Goal: Feedback & Contribution: Contribute content

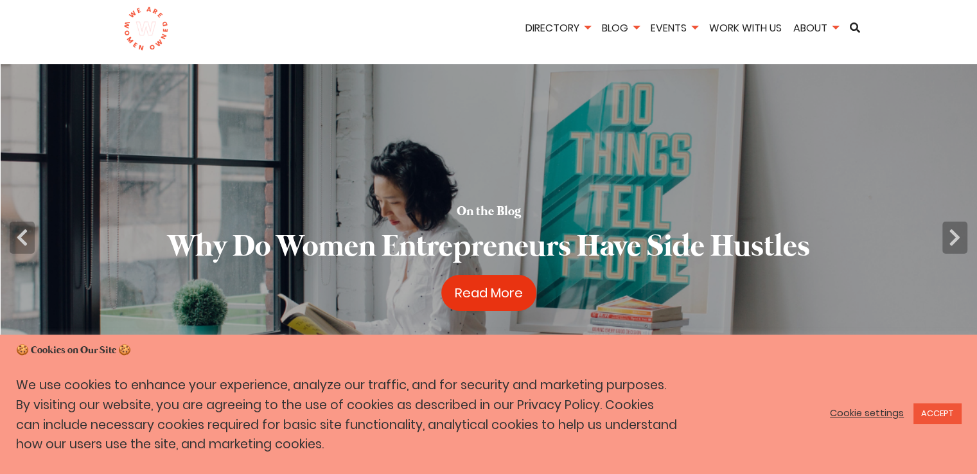
click at [491, 292] on link "Read More" at bounding box center [488, 293] width 95 height 36
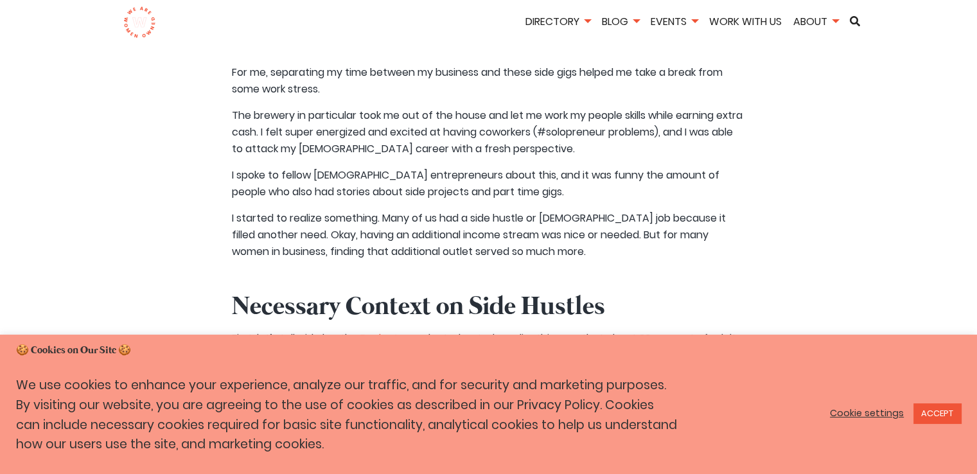
scroll to position [450, 0]
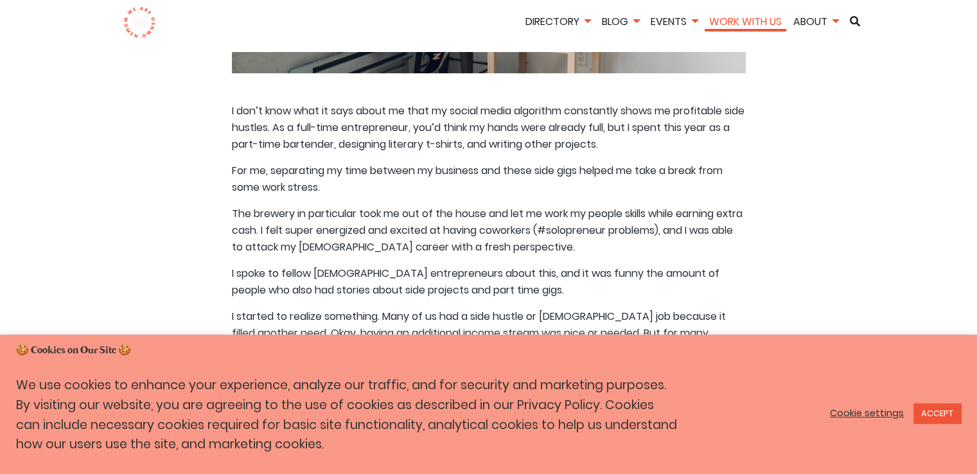
click at [726, 19] on link "Work With Us" at bounding box center [746, 21] width 82 height 15
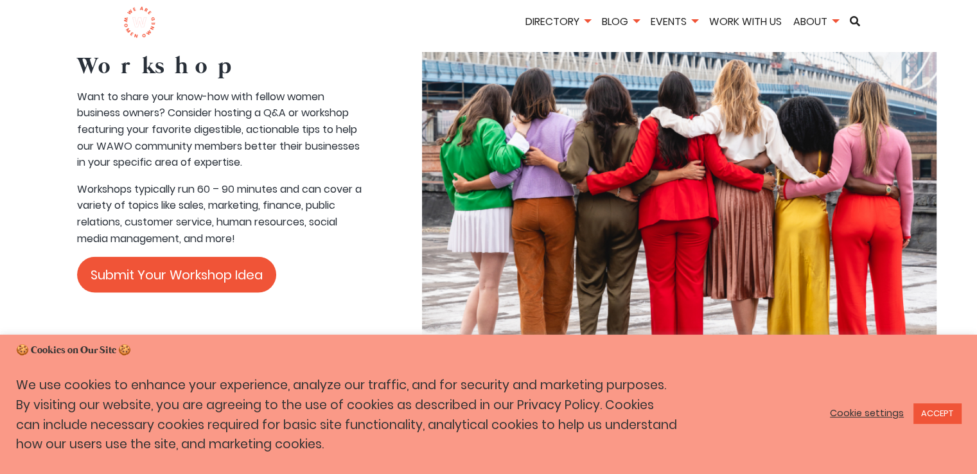
scroll to position [2826, 0]
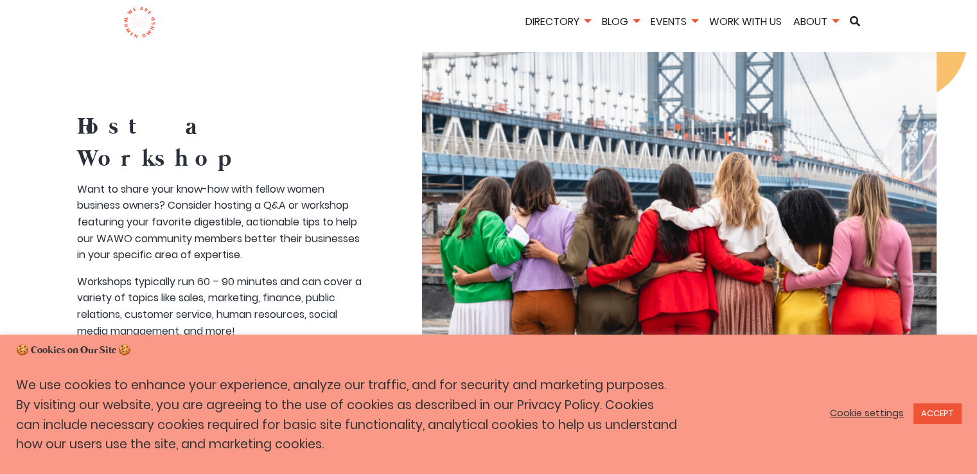
click at [146, 349] on link "Submit Your Workshop Idea" at bounding box center [176, 367] width 199 height 36
